Goal: Information Seeking & Learning: Learn about a topic

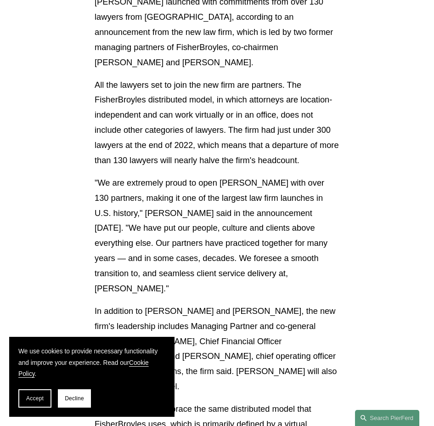
scroll to position [332, 0]
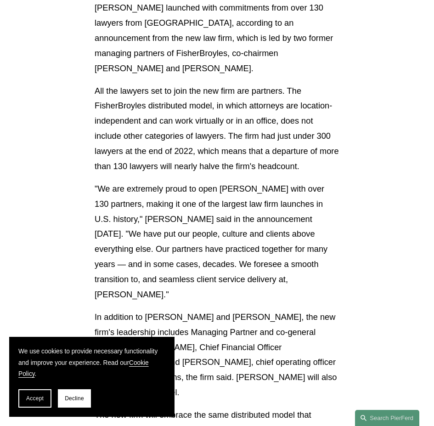
click at [39, 399] on span "Accept" at bounding box center [34, 398] width 17 height 6
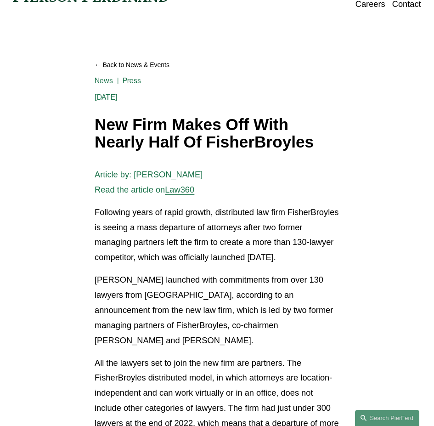
scroll to position [56, 0]
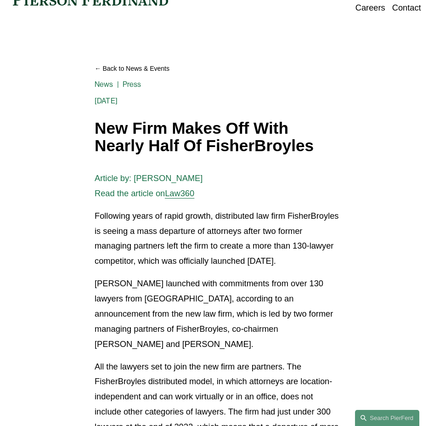
click at [146, 123] on h1 "New Firm Makes Off With Nearly Half Of FisherBroyles" at bounding box center [217, 137] width 245 height 35
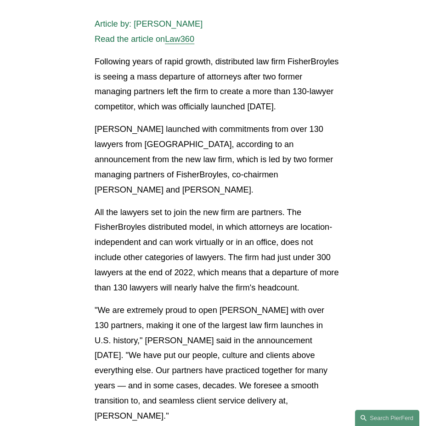
scroll to position [240, 0]
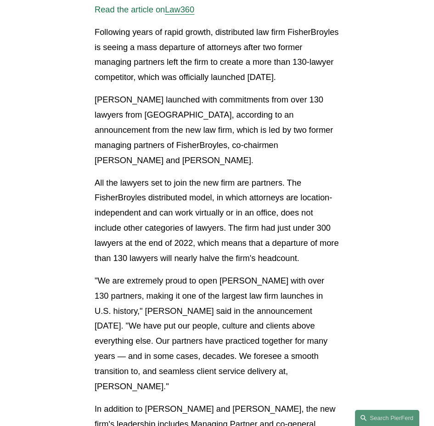
click at [126, 221] on p "All the lawyers set to join the new firm are partners. The FisherBroyles distri…" at bounding box center [217, 221] width 245 height 91
click at [150, 190] on p "All the lawyers set to join the new firm are partners. The FisherBroyles distri…" at bounding box center [217, 221] width 245 height 91
click at [113, 187] on p "All the lawyers set to join the new firm are partners. The FisherBroyles distri…" at bounding box center [217, 221] width 245 height 91
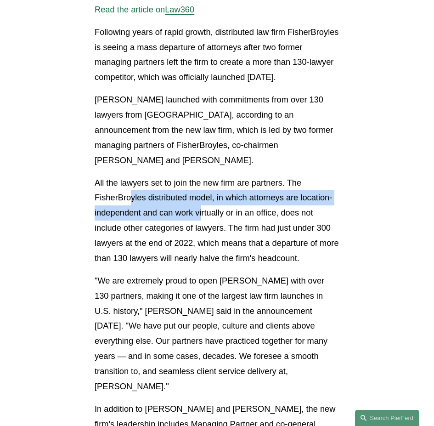
drag, startPoint x: 130, startPoint y: 192, endPoint x: 211, endPoint y: 240, distance: 94.5
click at [207, 226] on p "All the lawyers set to join the new firm are partners. The FisherBroyles distri…" at bounding box center [217, 221] width 245 height 91
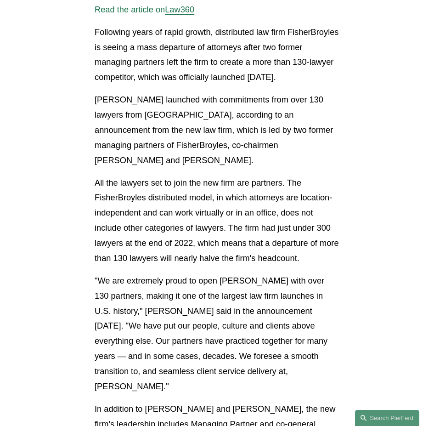
click at [221, 257] on p "All the lawyers set to join the new firm are partners. The FisherBroyles distri…" at bounding box center [217, 221] width 245 height 91
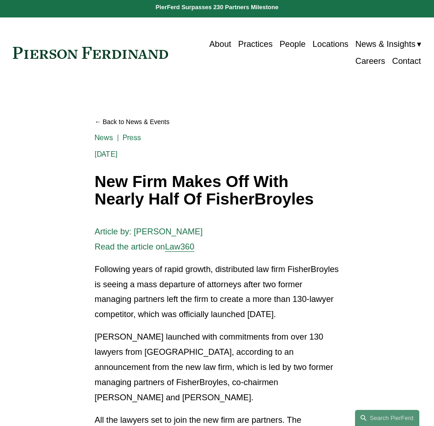
scroll to position [0, 0]
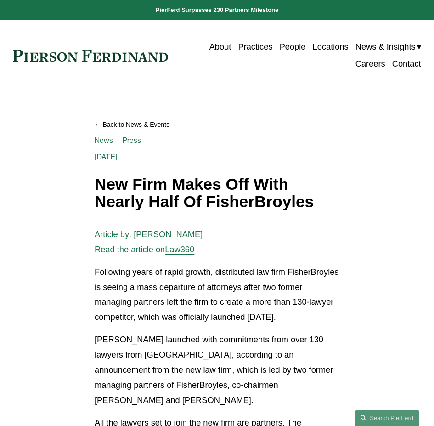
click at [148, 208] on h1 "New Firm Makes Off With Nearly Half Of FisherBroyles" at bounding box center [217, 193] width 245 height 35
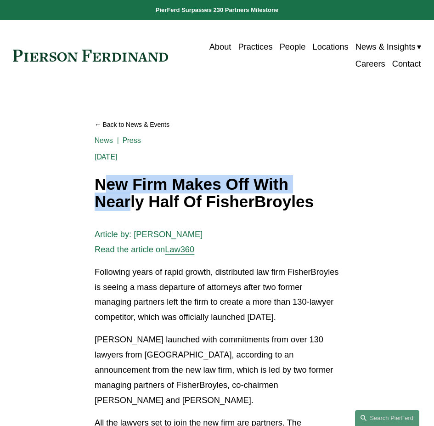
drag, startPoint x: 131, startPoint y: 207, endPoint x: 101, endPoint y: 187, distance: 36.1
click at [101, 187] on h1 "New Firm Makes Off With Nearly Half Of FisherBroyles" at bounding box center [217, 193] width 245 height 35
click at [102, 189] on h1 "New Firm Makes Off With Nearly Half Of FisherBroyles" at bounding box center [217, 193] width 245 height 35
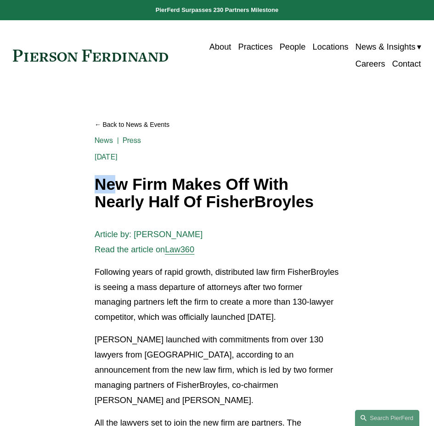
drag, startPoint x: 92, startPoint y: 188, endPoint x: 126, endPoint y: 194, distance: 34.2
click at [143, 202] on h1 "New Firm Makes Off With Nearly Half Of FisherBroyles" at bounding box center [217, 193] width 245 height 35
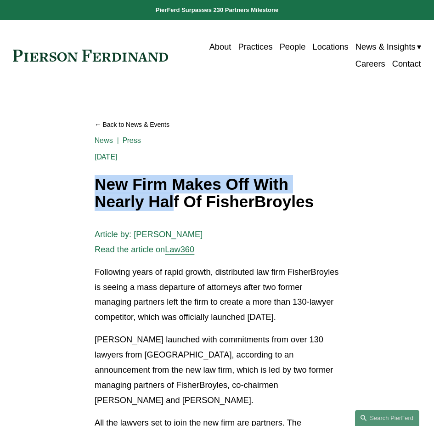
drag, startPoint x: 92, startPoint y: 186, endPoint x: 180, endPoint y: 197, distance: 88.5
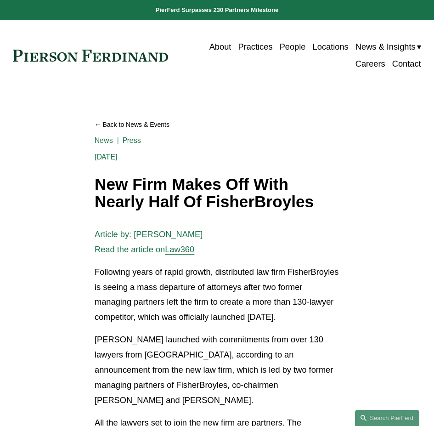
click at [248, 198] on h1 "New Firm Makes Off With Nearly Half Of FisherBroyles" at bounding box center [217, 193] width 245 height 35
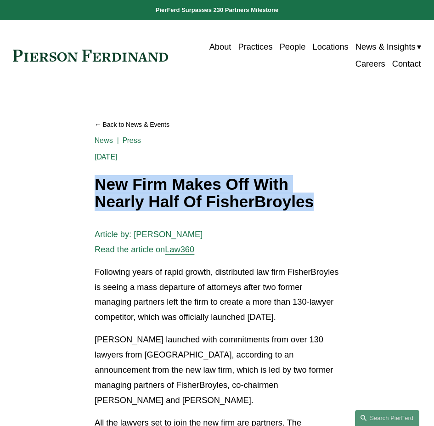
drag, startPoint x: 314, startPoint y: 203, endPoint x: 87, endPoint y: 188, distance: 228.0
click at [148, 207] on h1 "New Firm Makes Off With Nearly Half Of FisherBroyles" at bounding box center [217, 193] width 245 height 35
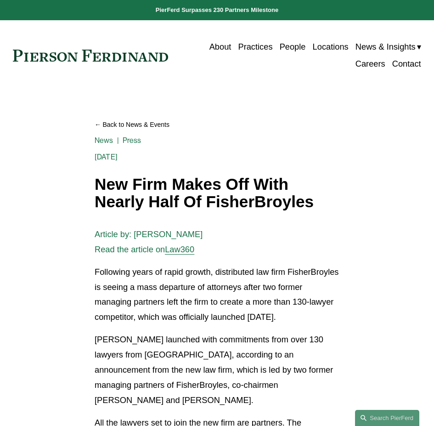
click at [120, 200] on h1 "New Firm Makes Off With Nearly Half Of FisherBroyles" at bounding box center [217, 193] width 245 height 35
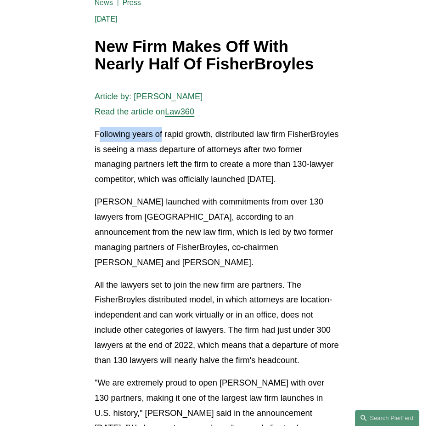
drag, startPoint x: 98, startPoint y: 136, endPoint x: 184, endPoint y: 146, distance: 86.1
click at [184, 146] on p "Following years of rapid growth, distributed law firm FisherBroyles is seeing a…" at bounding box center [217, 157] width 245 height 61
click at [200, 225] on p "[PERSON_NAME] launched with commitments from over 130 lawyers from [GEOGRAPHIC_…" at bounding box center [217, 231] width 245 height 75
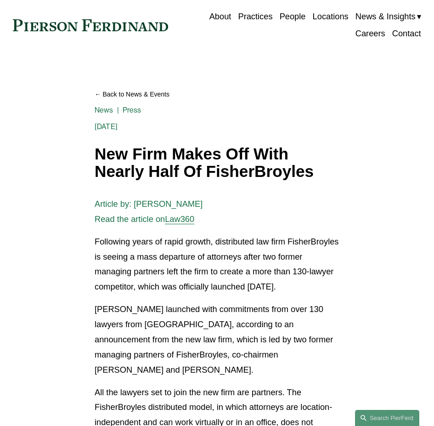
scroll to position [46, 0]
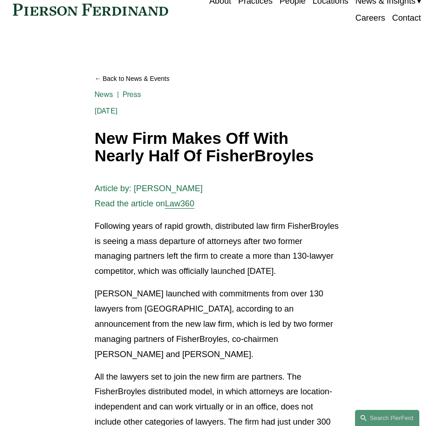
click at [162, 252] on p "Following years of rapid growth, distributed law firm FisherBroyles is seeing a…" at bounding box center [217, 249] width 245 height 61
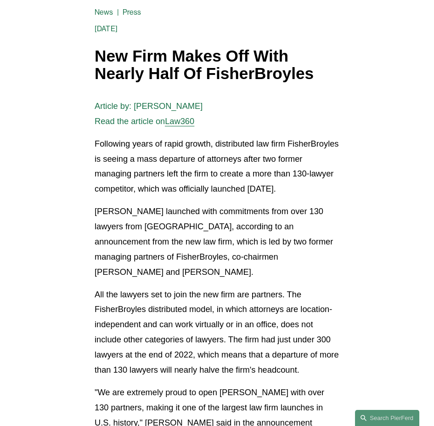
scroll to position [184, 0]
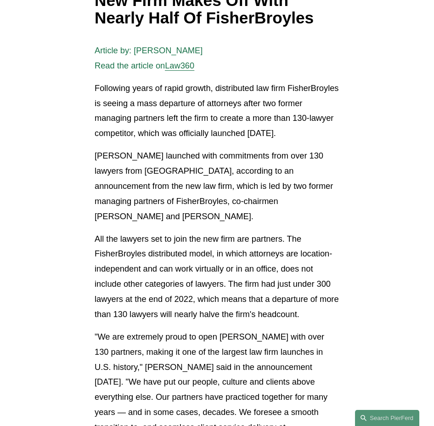
click at [201, 249] on p "All the lawyers set to join the new firm are partners. The FisherBroyles distri…" at bounding box center [217, 277] width 245 height 91
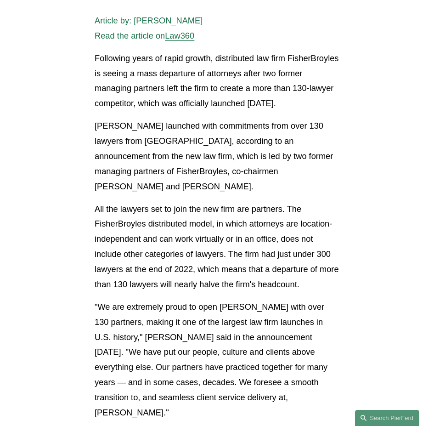
scroll to position [230, 0]
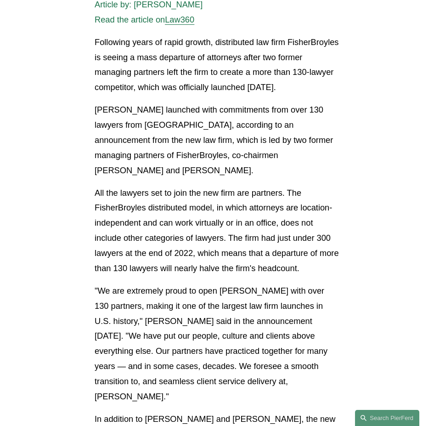
click at [201, 172] on p "[PERSON_NAME] launched with commitments from over 130 lawyers from [GEOGRAPHIC_…" at bounding box center [217, 140] width 245 height 75
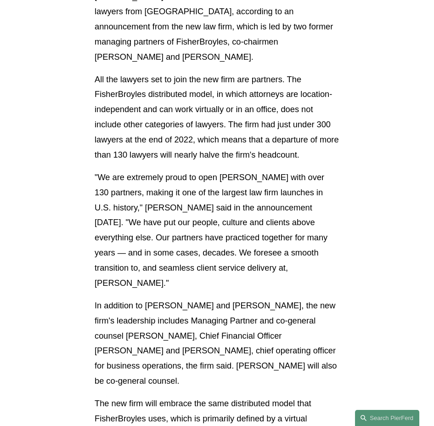
scroll to position [276, 0]
